Goal: Task Accomplishment & Management: Manage account settings

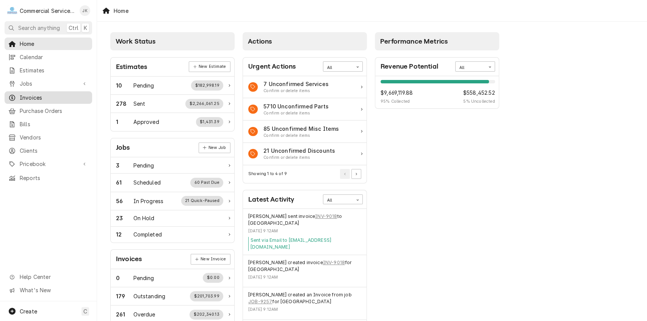
click at [61, 94] on span "Invoices" at bounding box center [54, 98] width 69 height 8
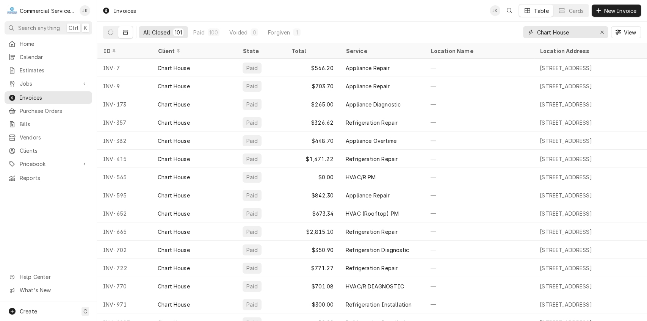
click at [573, 32] on input "Chart House" at bounding box center [565, 32] width 57 height 12
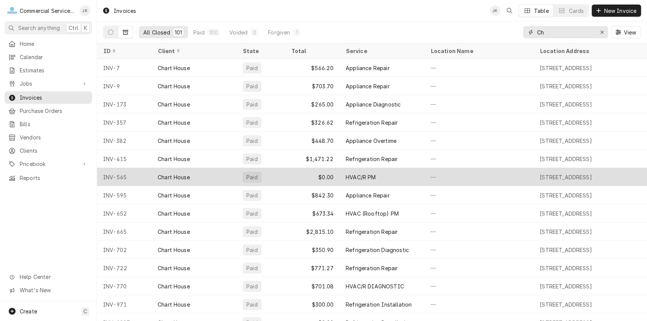
type input "C"
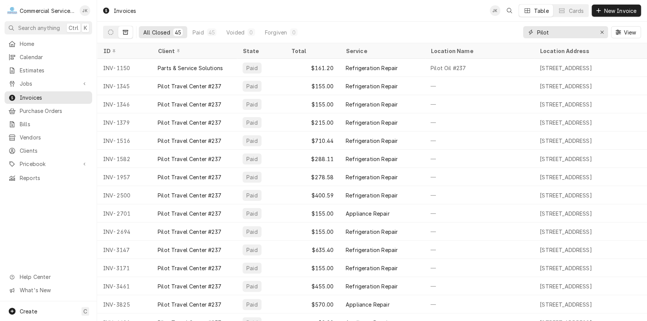
type input "Pilot"
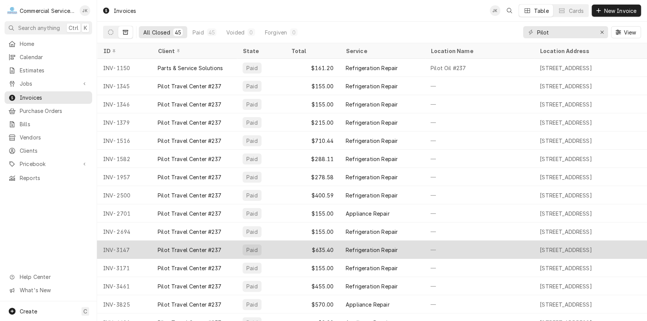
click at [356, 247] on div "Refrigeration Repair" at bounding box center [372, 250] width 52 height 8
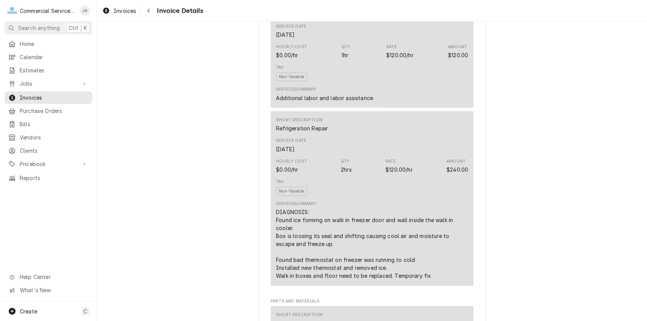
scroll to position [476, 0]
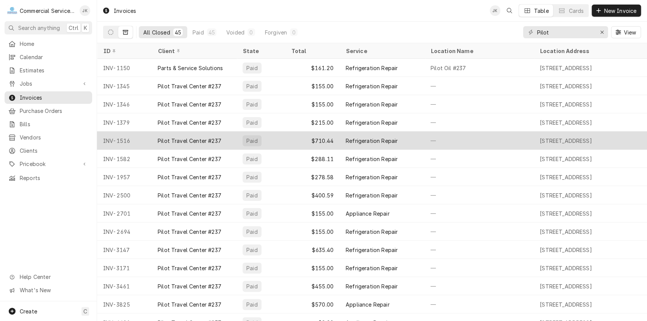
click at [327, 137] on div "$710.44" at bounding box center [312, 141] width 55 height 18
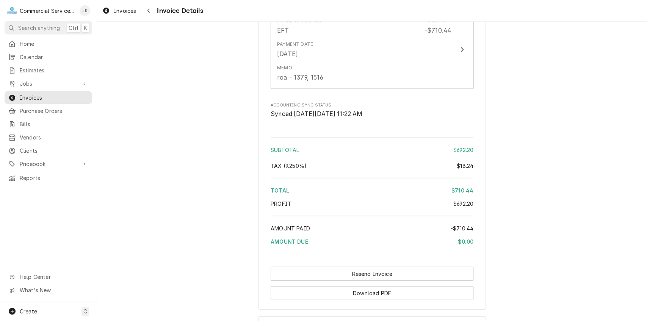
scroll to position [1347, 0]
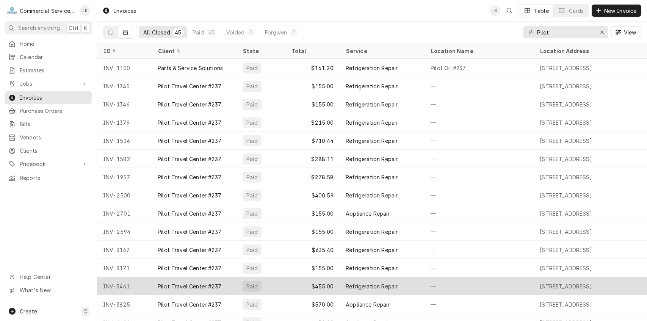
click at [334, 284] on div "$455.00" at bounding box center [312, 286] width 55 height 18
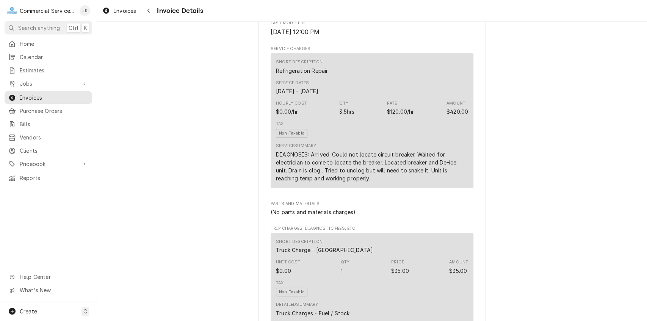
scroll to position [415, 0]
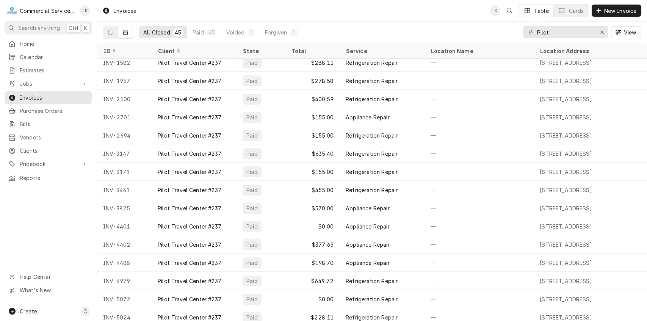
scroll to position [97, 0]
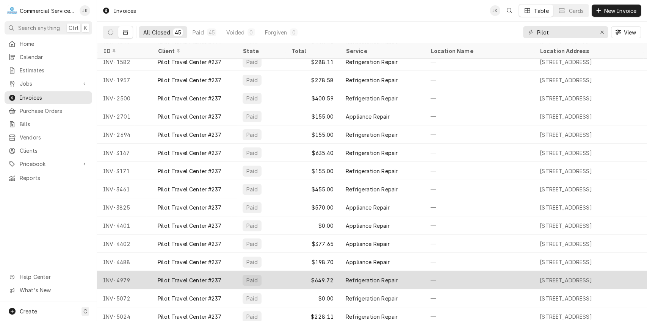
click at [331, 280] on div "$649.72" at bounding box center [312, 280] width 55 height 18
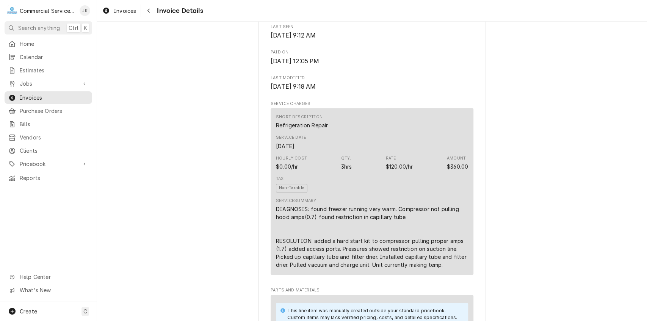
scroll to position [375, 0]
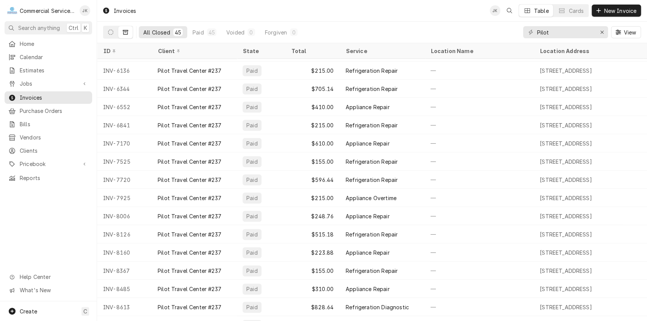
scroll to position [559, 0]
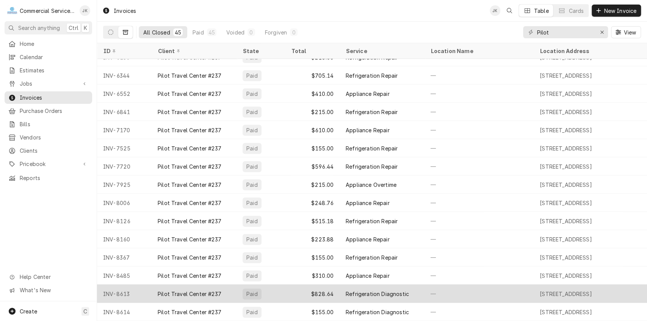
click at [334, 291] on div "$828.64" at bounding box center [312, 294] width 55 height 18
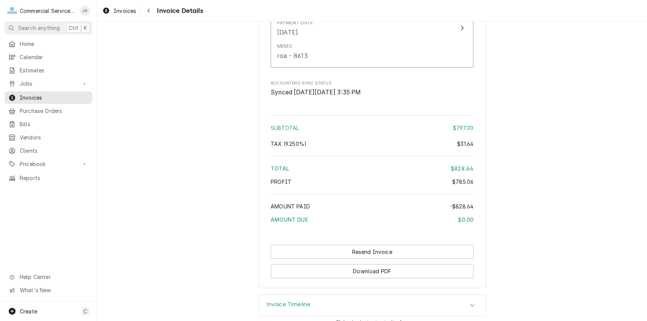
scroll to position [1629, 0]
